Goal: Task Accomplishment & Management: Manage account settings

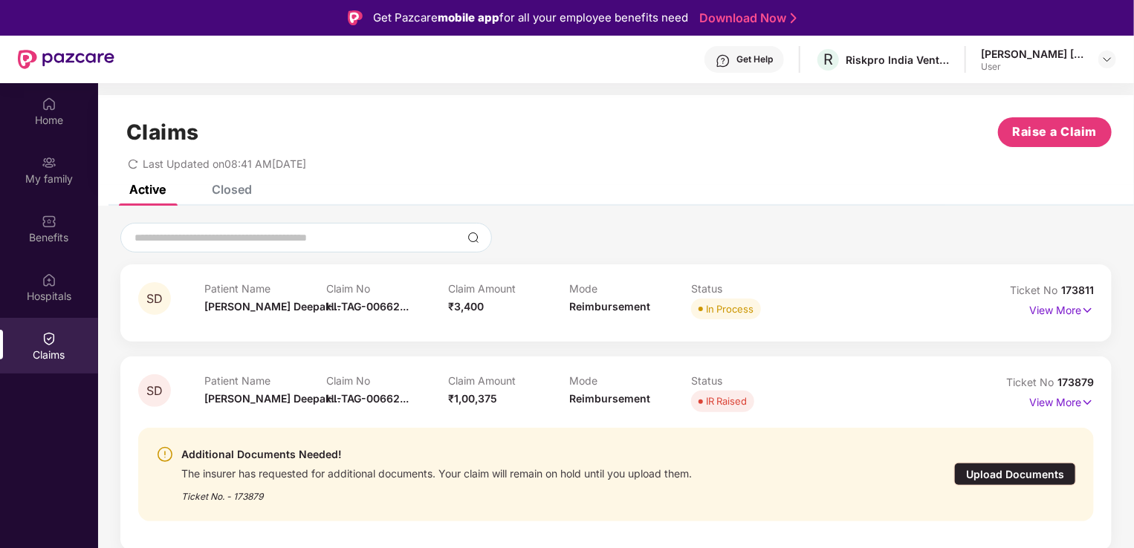
scroll to position [83, 0]
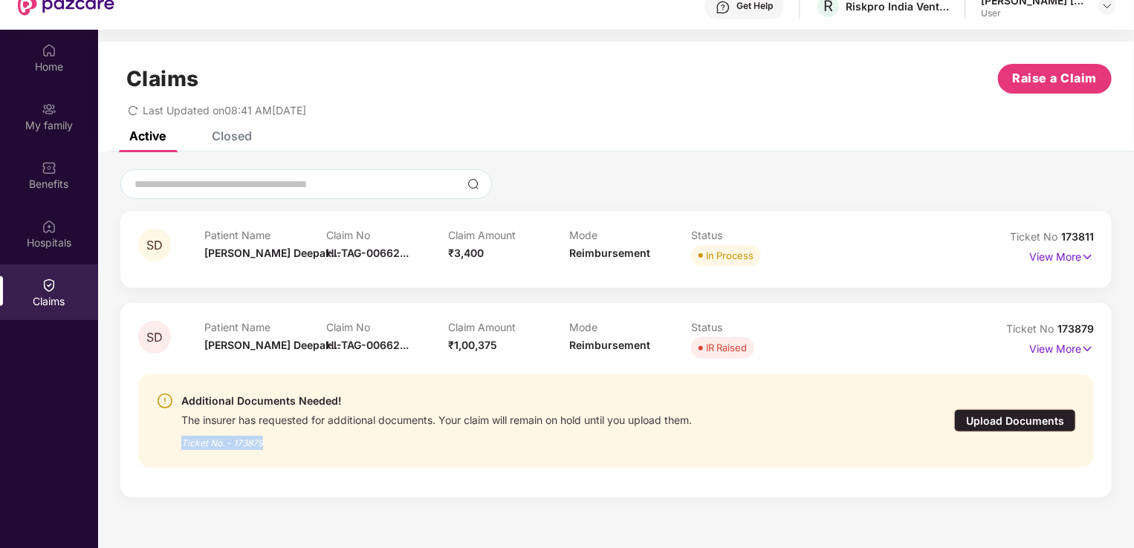
drag, startPoint x: 270, startPoint y: 413, endPoint x: 182, endPoint y: 413, distance: 88.4
click at [182, 427] on div "Ticket No. - 173879" at bounding box center [436, 438] width 510 height 23
copy div "Ticket No. - 173879"
click at [1021, 409] on div "Upload Documents" at bounding box center [1015, 420] width 122 height 23
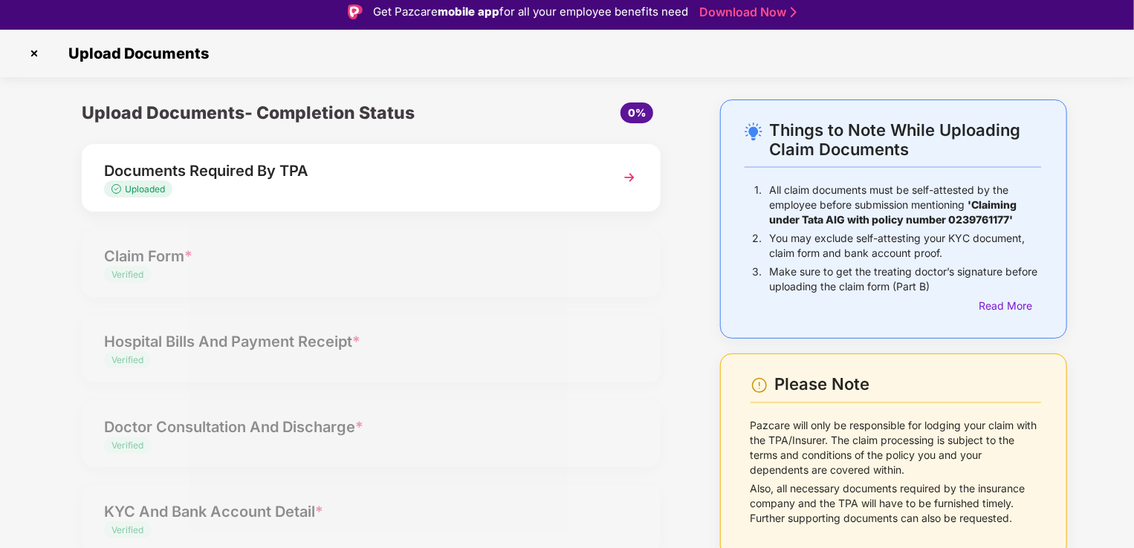
click at [629, 164] on img at bounding box center [629, 177] width 27 height 27
select select "**********"
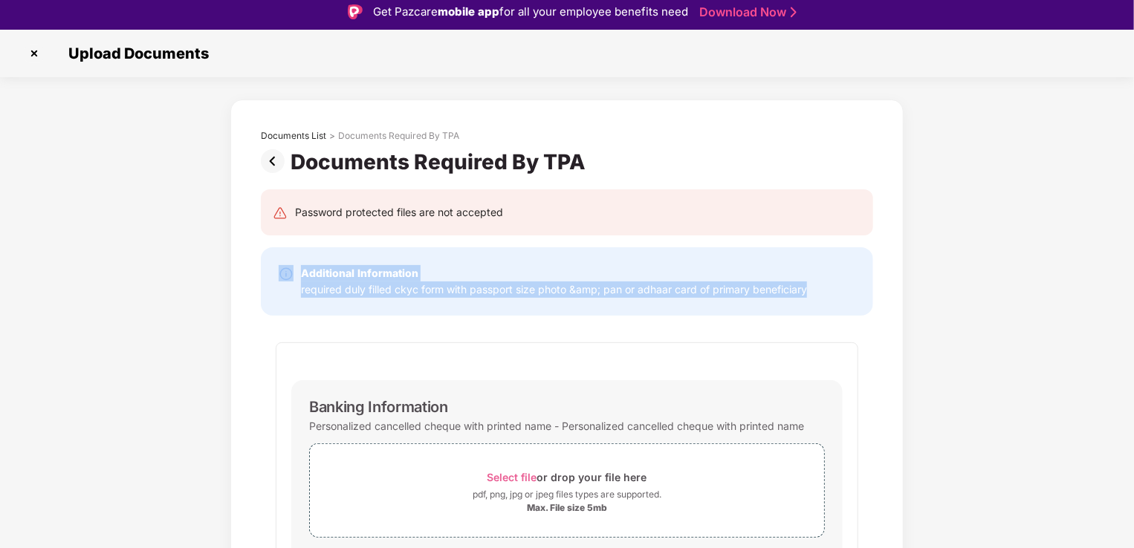
drag, startPoint x: 809, startPoint y: 259, endPoint x: 273, endPoint y: 236, distance: 536.2
click at [273, 247] on div "Additional Information required duly filled ckyc form with passport size photo …" at bounding box center [567, 281] width 612 height 68
copy div "Additional Information required duly filled ckyc form with passport size photo …"
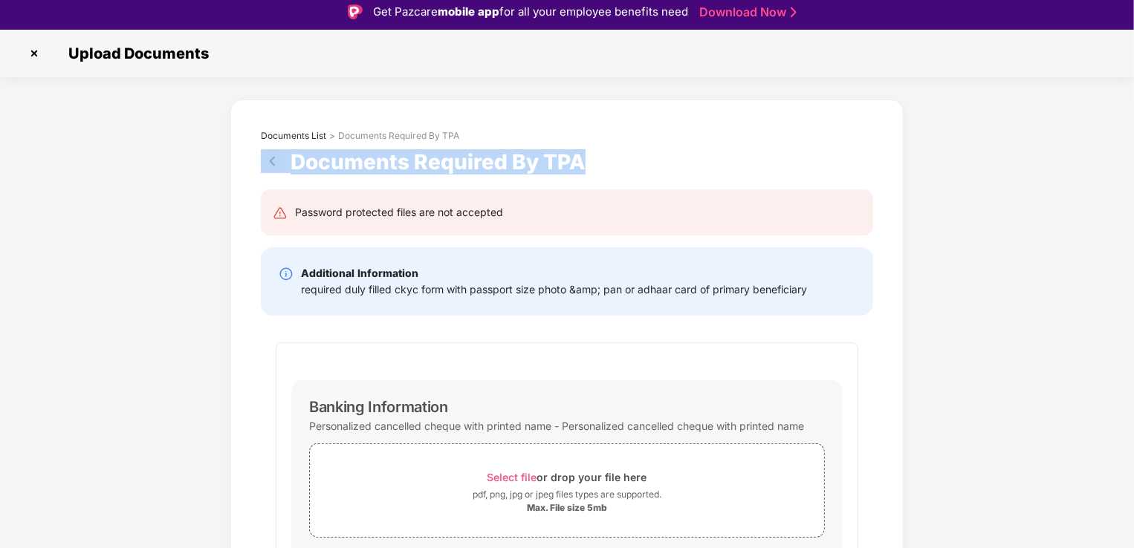
drag, startPoint x: 594, startPoint y: 135, endPoint x: 279, endPoint y: 129, distance: 315.1
click at [279, 149] on div "Documents Required By TPA" at bounding box center [567, 161] width 612 height 25
copy div "Documents Required By TPA"
